Goal: Task Accomplishment & Management: Use online tool/utility

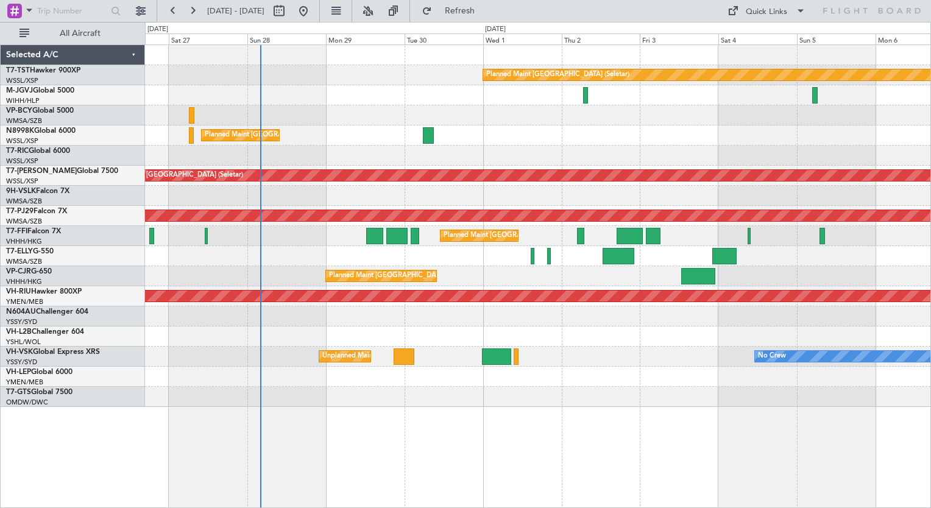
click at [290, 346] on div "Planned Maint [GEOGRAPHIC_DATA] (Seletar) Planned Maint [GEOGRAPHIC_DATA] (Sele…" at bounding box center [538, 226] width 786 height 362
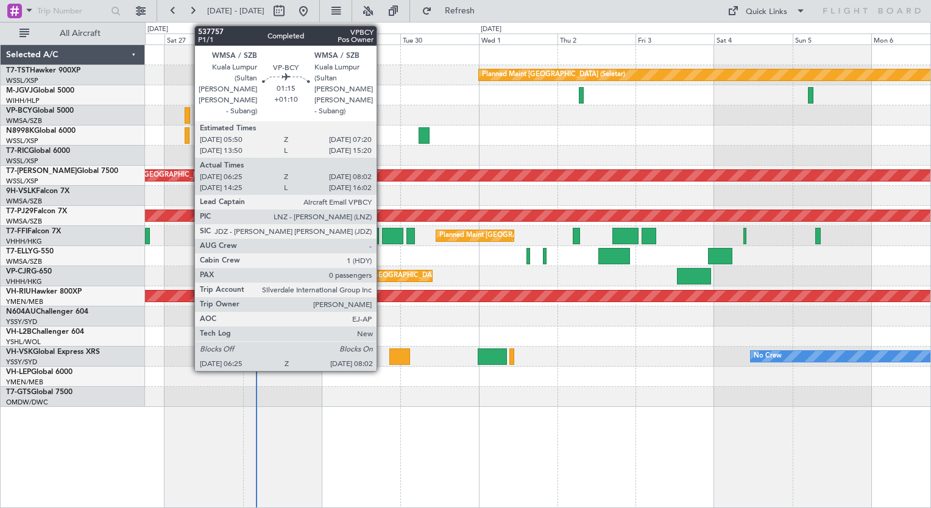
click at [188, 115] on div at bounding box center [187, 115] width 5 height 16
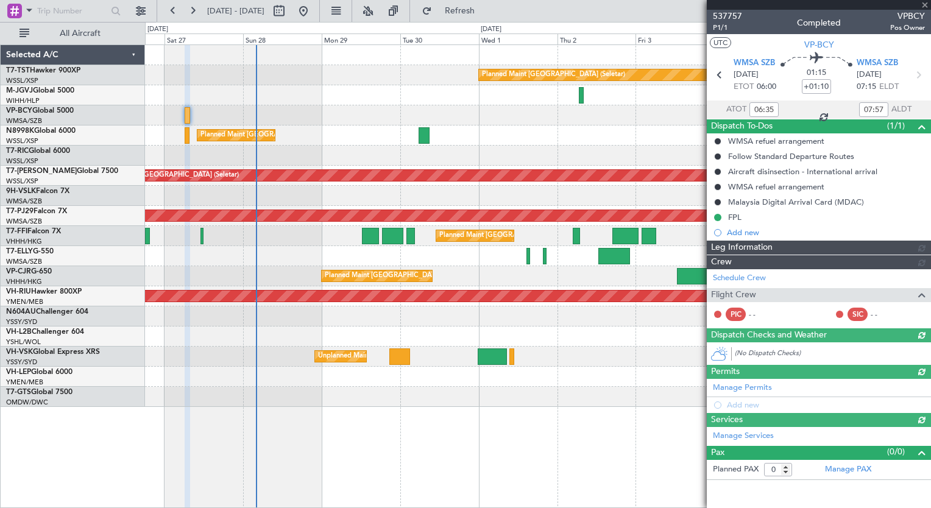
type input "[PERSON_NAME] (KYA)"
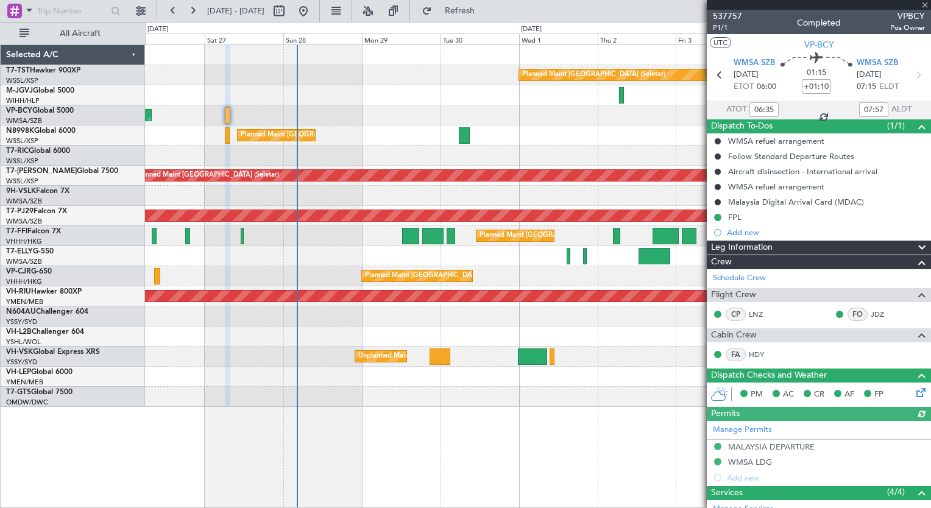
type input "[PERSON_NAME] (KYA)"
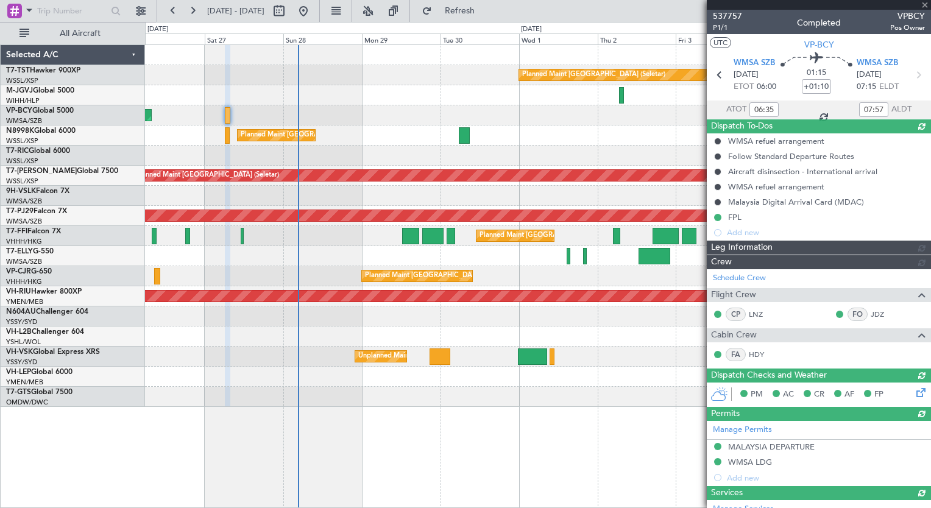
type input "[PERSON_NAME] (KYA)"
